Goal: Find specific page/section: Find specific page/section

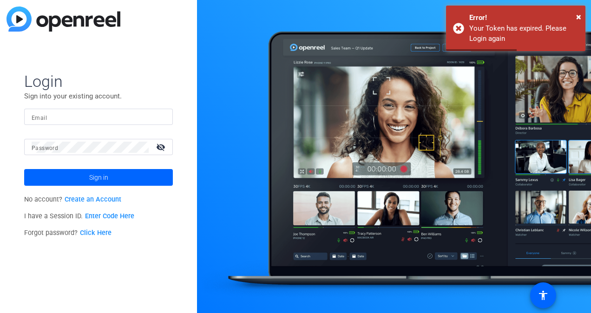
click at [122, 117] on input "Email" at bounding box center [99, 116] width 134 height 11
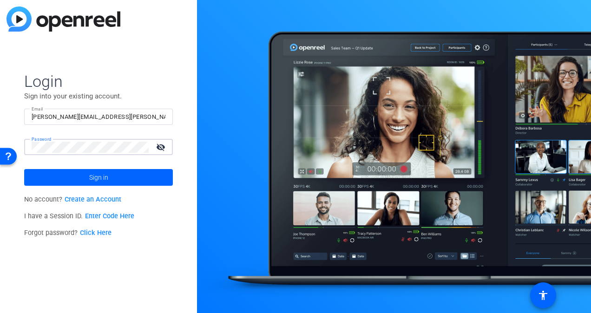
click at [120, 117] on input "matthew.cruz@gmail.com" at bounding box center [99, 116] width 134 height 11
type input "m"
type input "c"
type input "matthew.cruz@pfizer.com"
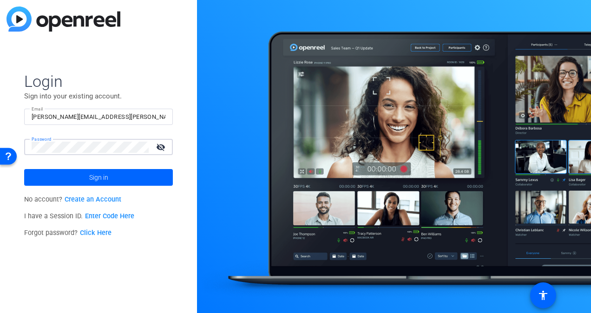
click at [24, 169] on button "Sign in" at bounding box center [98, 177] width 149 height 17
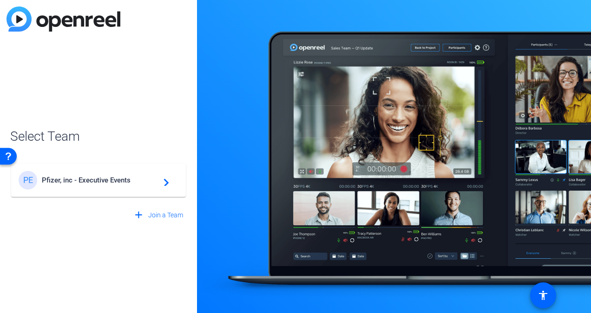
click at [108, 183] on span "Pfizer, inc - Executive Events" at bounding box center [100, 180] width 116 height 8
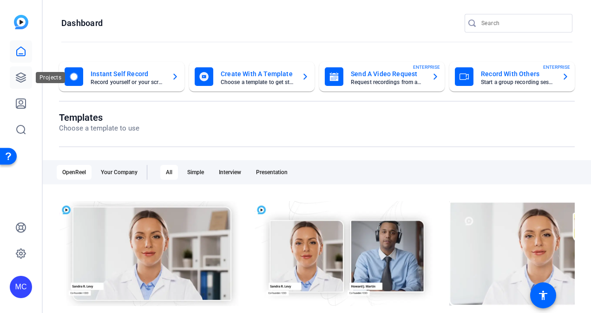
click at [17, 80] on icon at bounding box center [20, 77] width 9 height 9
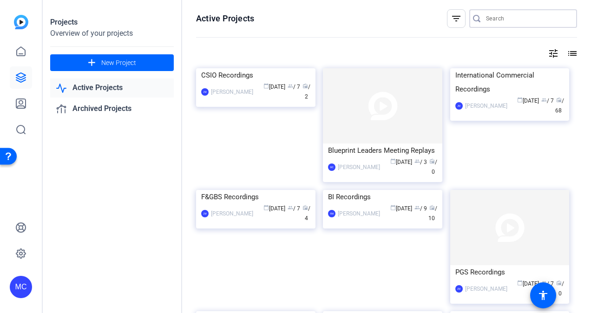
click at [522, 18] on input "Search" at bounding box center [528, 18] width 84 height 11
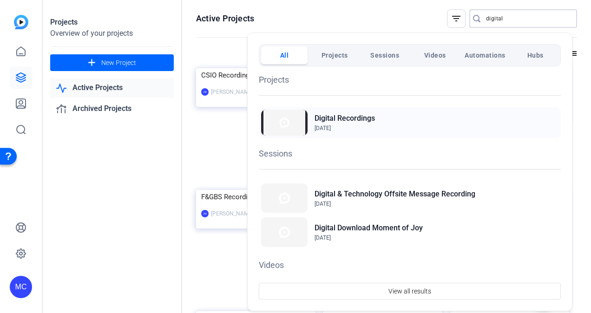
type input "digital"
click at [346, 117] on h2 "Digital Recordings" at bounding box center [344, 118] width 60 height 11
click at [346, 116] on h2 "Digital Recordings" at bounding box center [344, 118] width 60 height 11
click at [343, 58] on span "Projects" at bounding box center [334, 55] width 26 height 17
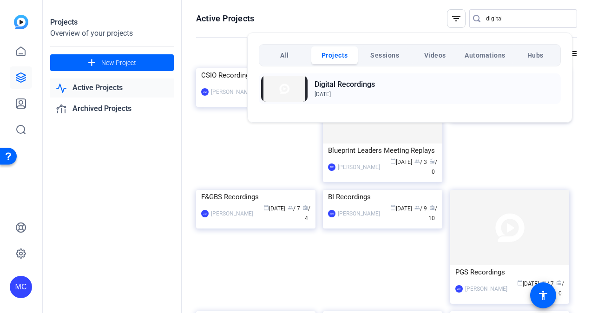
click at [337, 85] on h2 "Digital Recordings" at bounding box center [344, 84] width 60 height 11
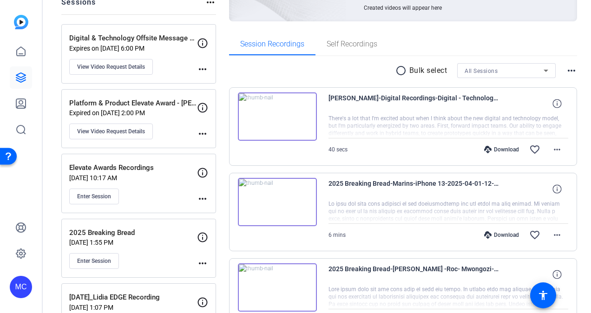
scroll to position [46, 0]
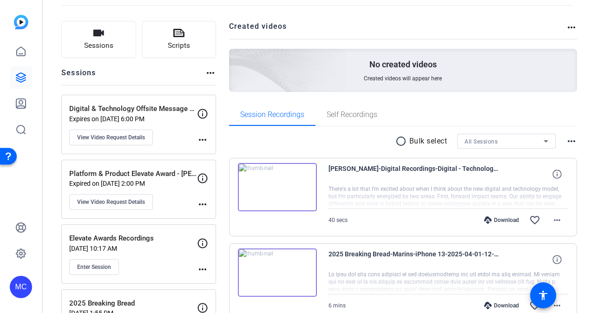
click at [159, 111] on p "Digital & Technology Offsite Message Recording" at bounding box center [133, 109] width 128 height 11
